Goal: Transaction & Acquisition: Purchase product/service

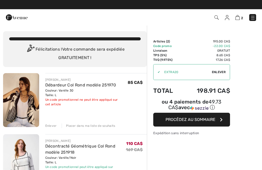
click at [221, 71] on span "Enlever" at bounding box center [219, 72] width 14 height 5
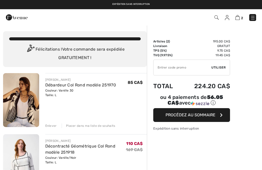
click at [192, 70] on input "TEXT" at bounding box center [183, 67] width 58 height 15
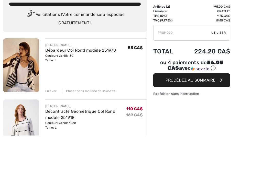
click at [224, 65] on span "Utiliser" at bounding box center [218, 67] width 14 height 5
type input "PR0M020"
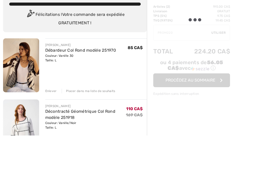
scroll to position [35, 0]
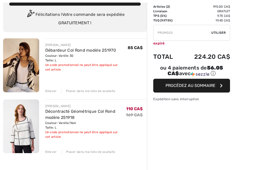
click at [112, 93] on div "Placer dans ma liste de souhaits" at bounding box center [89, 91] width 54 height 5
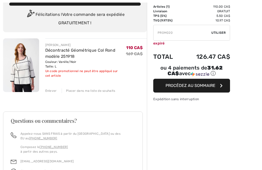
click at [111, 89] on div "Placer dans ma liste de souhaits" at bounding box center [89, 91] width 54 height 5
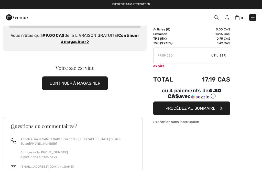
scroll to position [0, 0]
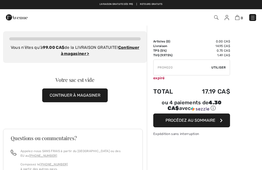
click at [228, 17] on img at bounding box center [227, 17] width 4 height 5
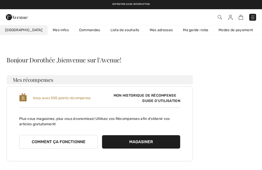
checkbox input "true"
click at [125, 29] on link "Liste de souhaits" at bounding box center [124, 29] width 39 height 9
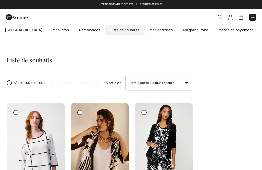
click at [259, 16] on div "Commander" at bounding box center [185, 17] width 150 height 10
click at [256, 15] on link at bounding box center [252, 17] width 7 height 7
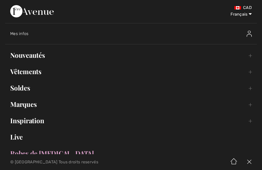
click at [50, 89] on link "Soldes Toggle submenu" at bounding box center [131, 87] width 252 height 11
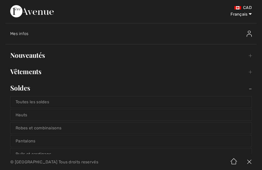
click at [90, 140] on link "Pantalons" at bounding box center [130, 141] width 241 height 11
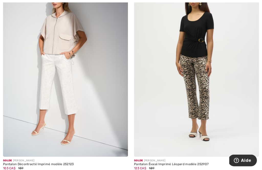
scroll to position [2500, 0]
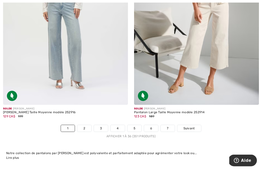
scroll to position [3864, 0]
click at [89, 125] on link "2" at bounding box center [84, 128] width 14 height 7
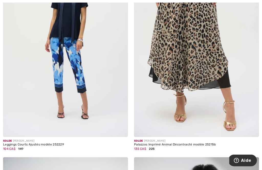
scroll to position [775, 0]
click at [114, 91] on img at bounding box center [65, 43] width 125 height 187
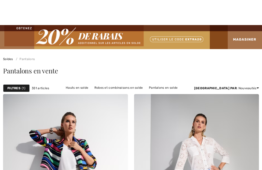
checkbox input "true"
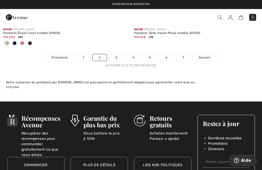
scroll to position [3960, 0]
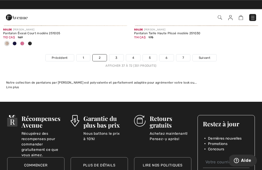
click at [116, 55] on link "3" at bounding box center [116, 58] width 14 height 7
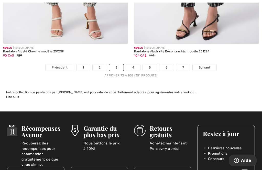
scroll to position [3906, 0]
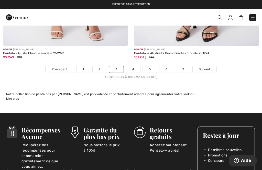
click at [137, 67] on link "4" at bounding box center [133, 69] width 14 height 7
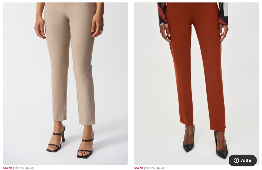
scroll to position [1628, 0]
click at [243, 82] on img at bounding box center [196, 70] width 125 height 187
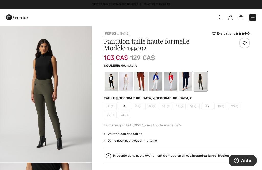
click at [127, 87] on div at bounding box center [126, 81] width 13 height 19
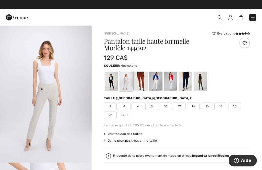
click at [112, 87] on div at bounding box center [111, 81] width 13 height 19
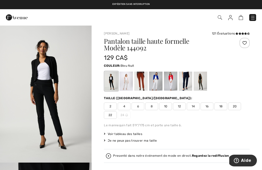
click at [188, 86] on div at bounding box center [185, 81] width 13 height 19
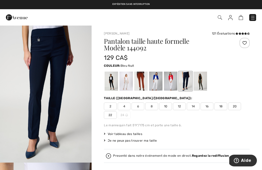
click at [198, 88] on div at bounding box center [200, 81] width 13 height 19
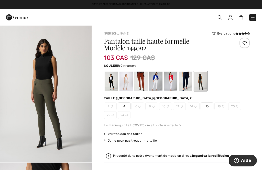
click at [144, 82] on div at bounding box center [140, 81] width 13 height 19
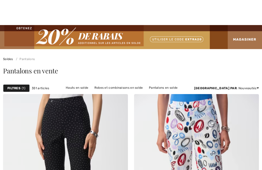
checkbox input "true"
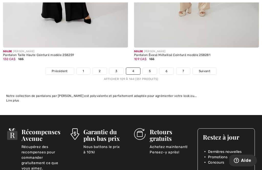
scroll to position [3904, 0]
click at [151, 70] on link "5" at bounding box center [150, 71] width 14 height 7
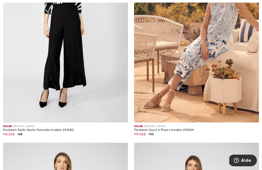
scroll to position [790, 0]
click at [247, 65] on img at bounding box center [196, 28] width 125 height 187
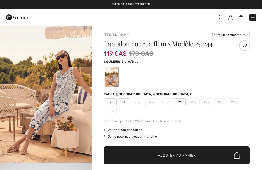
checkbox input "true"
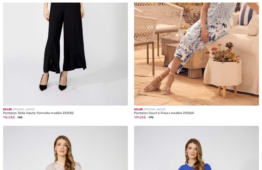
checkbox input "true"
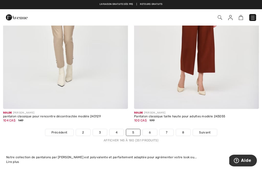
scroll to position [3817, 0]
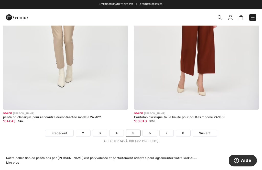
click at [232, 17] on img at bounding box center [230, 17] width 4 height 5
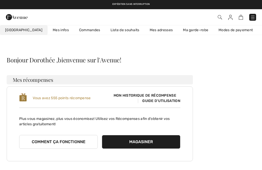
click at [122, 31] on link "Liste de souhaits" at bounding box center [124, 29] width 39 height 9
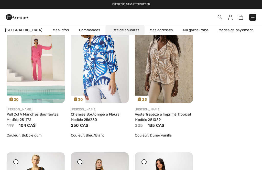
scroll to position [495, 0]
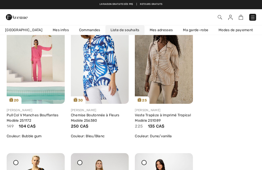
click at [188, 87] on div "Partagez" at bounding box center [170, 95] width 37 height 18
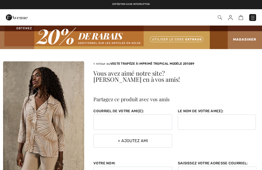
checkbox input "true"
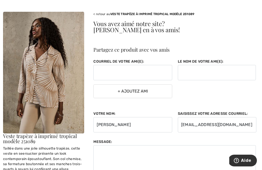
scroll to position [50, 0]
click at [76, 99] on img at bounding box center [43, 73] width 81 height 122
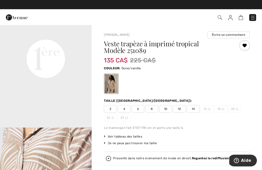
scroll to position [310, 0]
click at [183, 110] on span "12" at bounding box center [179, 109] width 13 height 8
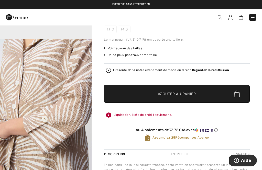
scroll to position [89, 0]
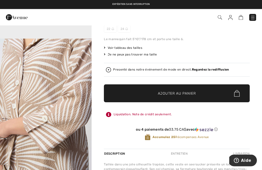
click at [189, 94] on span "Ajouter au panier" at bounding box center [177, 93] width 38 height 5
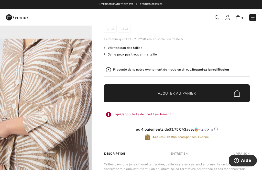
click at [240, 17] on img at bounding box center [238, 17] width 4 height 5
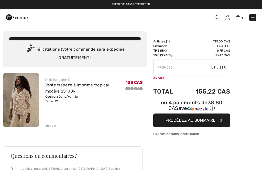
checkbox input "true"
click at [168, 67] on input "TEXT" at bounding box center [183, 67] width 58 height 15
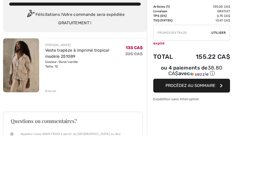
type input "PR0M020EXTRA20"
click at [224, 65] on span "Utiliser" at bounding box center [218, 67] width 14 height 5
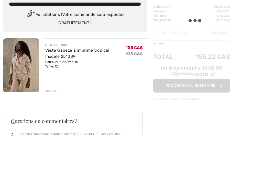
scroll to position [35, 0]
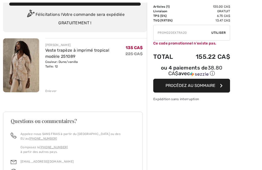
click at [224, 30] on div "✔ Utiliser Enlever" at bounding box center [191, 33] width 77 height 16
click at [223, 33] on span "Utiliser" at bounding box center [218, 32] width 14 height 5
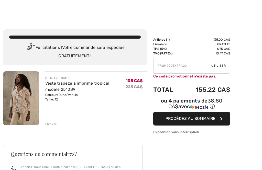
scroll to position [0, 0]
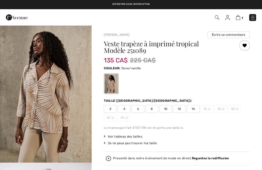
scroll to position [105, 0]
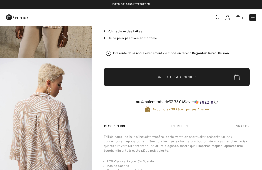
checkbox input "true"
click at [255, 15] on link at bounding box center [252, 17] width 7 height 7
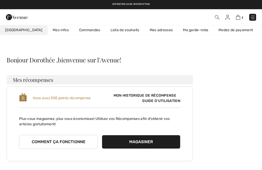
checkbox input "true"
click at [255, 20] on img at bounding box center [252, 17] width 5 height 5
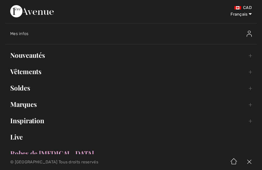
click at [66, 55] on link "Nouveautés Toggle submenu" at bounding box center [131, 55] width 252 height 11
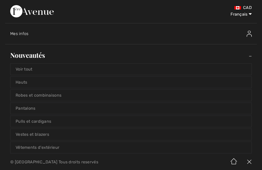
click at [76, 81] on link "Hauts" at bounding box center [130, 82] width 241 height 11
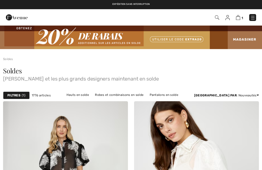
checkbox input "true"
click at [197, 39] on img at bounding box center [131, 37] width 262 height 24
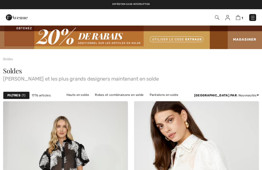
click at [240, 16] on img at bounding box center [238, 17] width 4 height 5
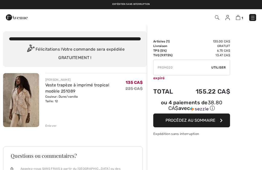
checkbox input "true"
click at [181, 68] on input "TEXT" at bounding box center [183, 67] width 58 height 15
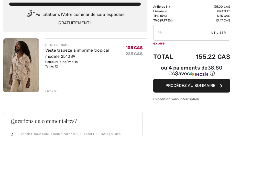
type input "P"
type input "EXTRA20"
click at [225, 65] on span "Utiliser" at bounding box center [218, 67] width 14 height 5
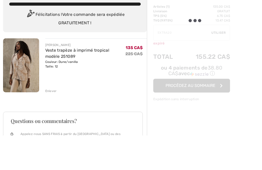
scroll to position [35, 0]
